Goal: Book appointment/travel/reservation

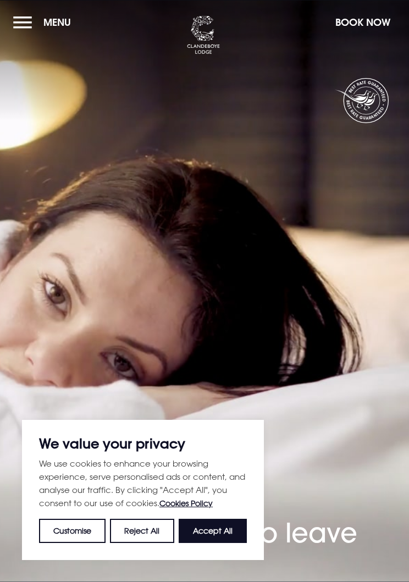
click at [28, 32] on button "Menu" at bounding box center [44, 22] width 63 height 24
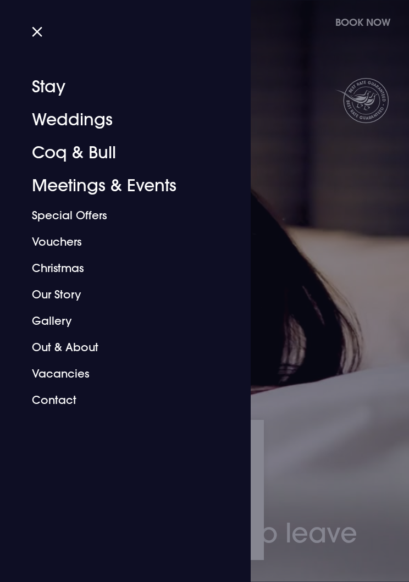
click at [106, 155] on link "Coq & Bull" at bounding box center [119, 152] width 174 height 33
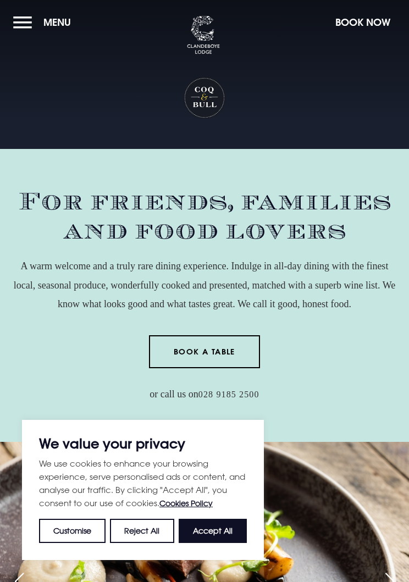
click at [242, 351] on link "Book a Table" at bounding box center [205, 351] width 112 height 33
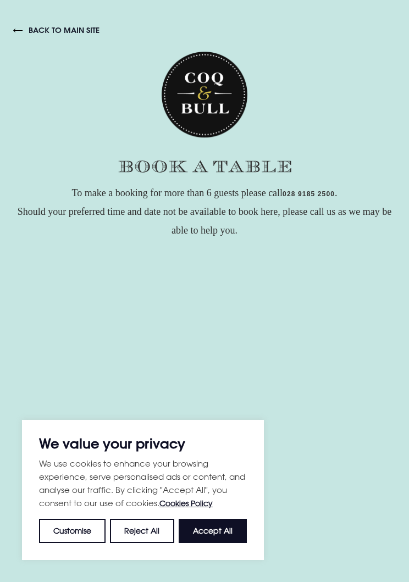
click at [226, 537] on button "Accept All" at bounding box center [213, 531] width 68 height 24
checkbox input "true"
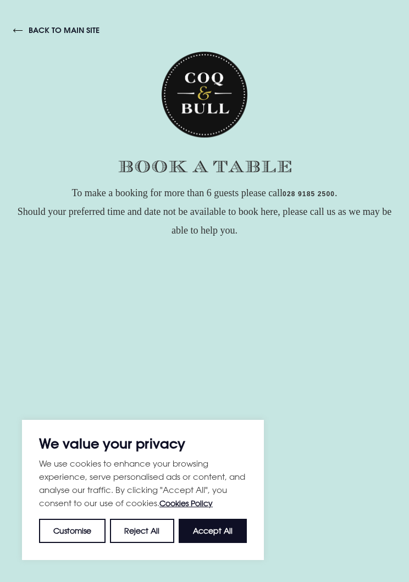
checkbox input "true"
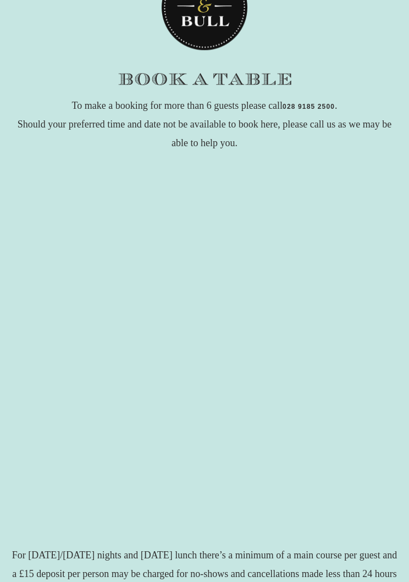
scroll to position [90, 0]
